Goal: Complete application form

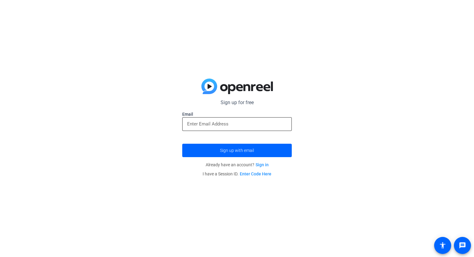
click at [232, 122] on input "email" at bounding box center [237, 123] width 100 height 7
click at [282, 95] on header at bounding box center [237, 88] width 110 height 21
click at [250, 174] on link "Enter Code Here" at bounding box center [256, 173] width 32 height 5
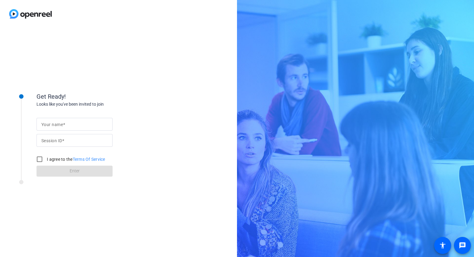
click at [90, 127] on input "Your name" at bounding box center [74, 123] width 66 height 7
type input "[PERSON_NAME]"
click at [83, 138] on input "Session ID" at bounding box center [74, 140] width 66 height 7
click at [145, 123] on div "Your name [PERSON_NAME] Session ID I agree to the Terms Of Service Enter" at bounding box center [98, 141] width 122 height 69
